Goal: Task Accomplishment & Management: Manage account settings

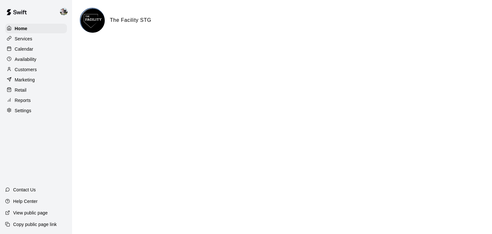
click at [35, 50] on div "Calendar" at bounding box center [36, 49] width 62 height 10
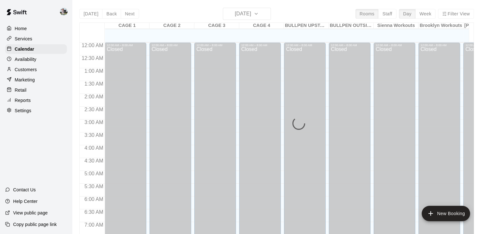
scroll to position [397, 0]
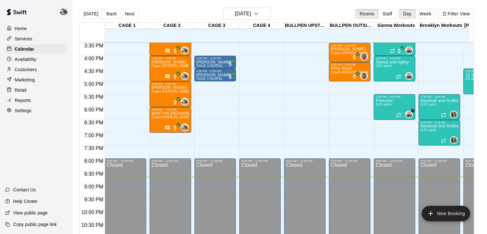
click at [30, 41] on p "Services" at bounding box center [24, 39] width 18 height 6
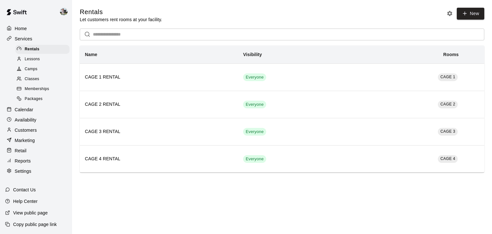
click at [35, 62] on span "Lessons" at bounding box center [32, 59] width 15 height 6
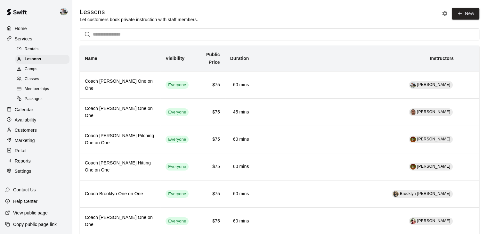
click at [38, 71] on div "Camps" at bounding box center [42, 69] width 54 height 9
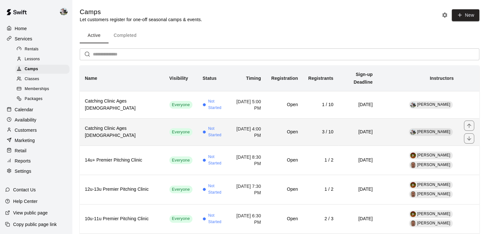
click at [257, 122] on td "[DATE] 4:00 PM" at bounding box center [248, 131] width 35 height 27
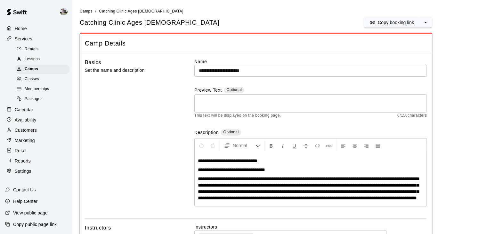
scroll to position [229, 0]
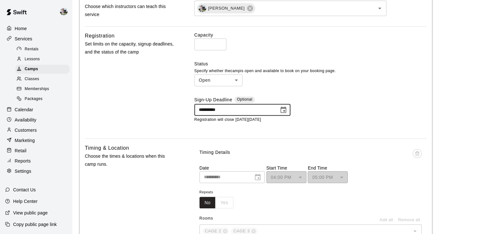
click at [254, 116] on input "**********" at bounding box center [235, 110] width 80 height 12
click at [282, 113] on icon "Choose date, selected date is Sep 19, 2025" at bounding box center [284, 109] width 6 height 6
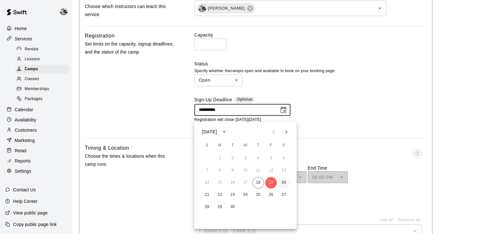
click at [283, 182] on button "20" at bounding box center [284, 183] width 12 height 12
type input "**********"
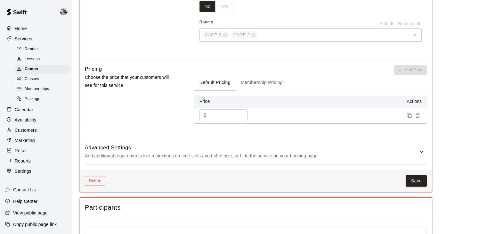
scroll to position [426, 0]
click at [413, 186] on button "Save" at bounding box center [416, 181] width 21 height 12
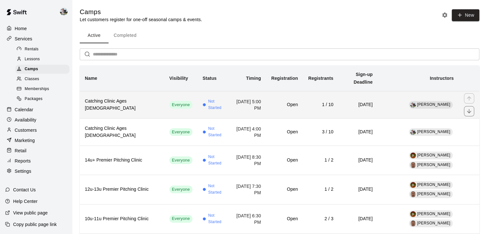
click at [231, 100] on td "[DATE] 5:00 PM" at bounding box center [248, 104] width 35 height 27
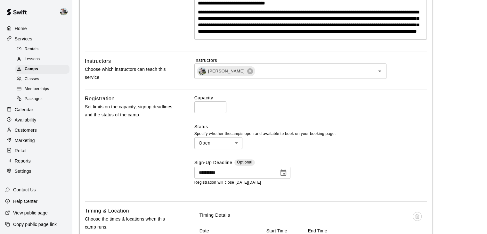
scroll to position [167, 0]
click at [286, 176] on icon "Choose date, selected date is Sep 19, 2025" at bounding box center [284, 172] width 6 height 6
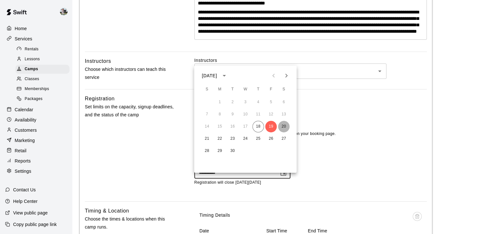
click at [284, 127] on button "20" at bounding box center [284, 127] width 12 height 12
type input "**********"
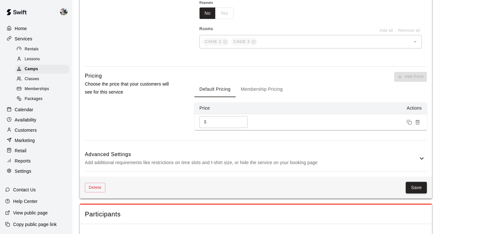
scroll to position [419, 0]
click at [420, 193] on button "Save" at bounding box center [416, 187] width 21 height 12
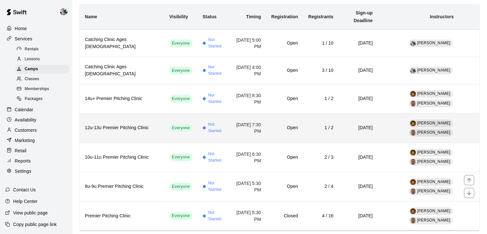
scroll to position [67, 0]
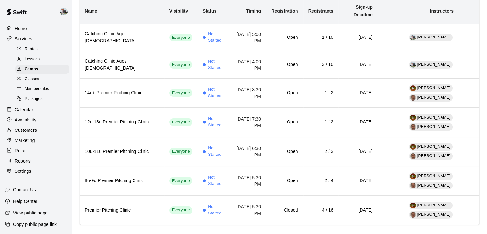
click at [17, 28] on p "Home" at bounding box center [21, 28] width 12 height 6
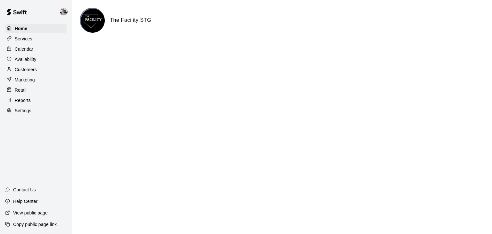
click at [31, 51] on p "Calendar" at bounding box center [24, 49] width 19 height 6
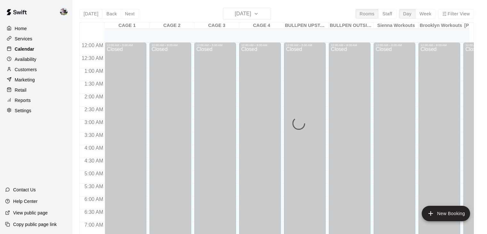
scroll to position [397, 0]
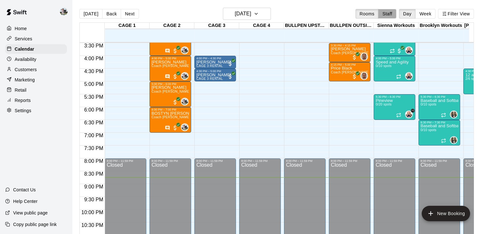
click at [392, 14] on button "Staff" at bounding box center [387, 14] width 18 height 10
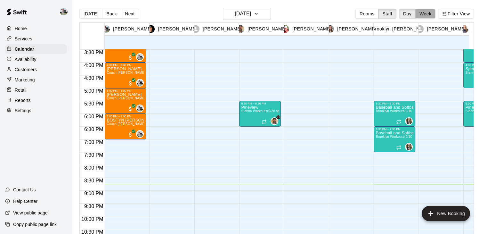
click at [431, 14] on button "Week" at bounding box center [426, 14] width 20 height 10
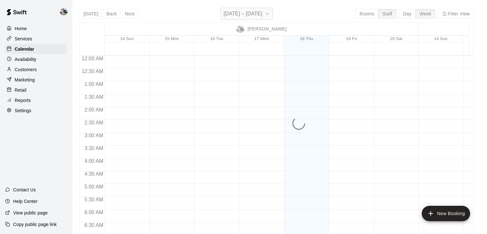
click at [270, 13] on icon "button" at bounding box center [267, 14] width 5 height 8
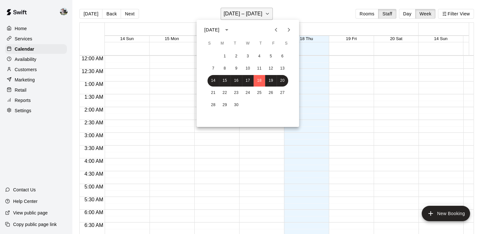
scroll to position [434, 0]
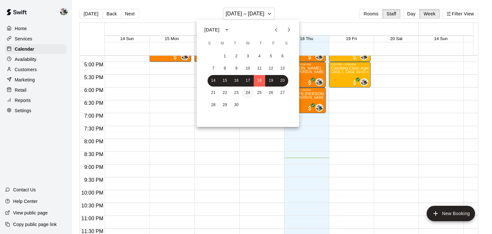
click at [245, 92] on button "24" at bounding box center [248, 93] width 12 height 12
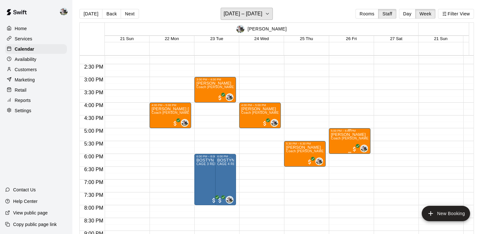
scroll to position [366, 0]
